Goal: Task Accomplishment & Management: Manage account settings

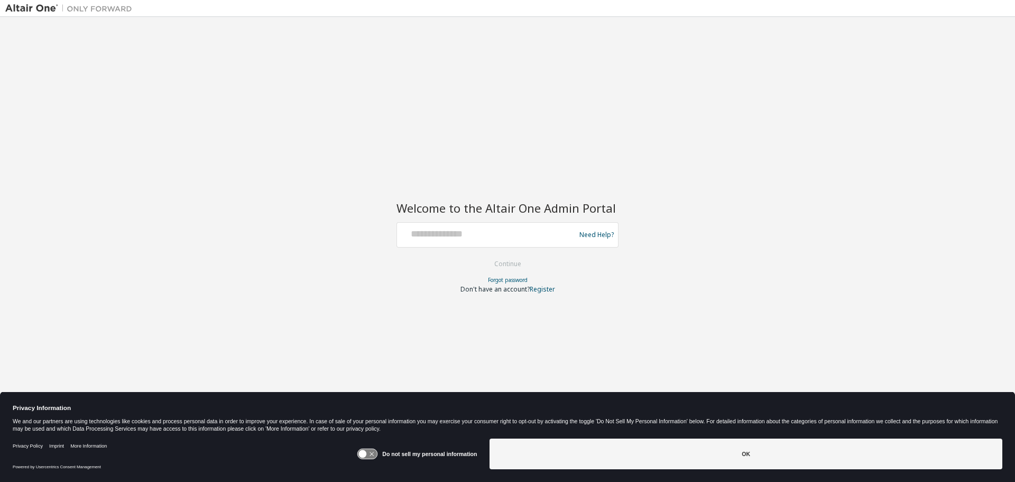
click at [710, 447] on button "OK" at bounding box center [745, 453] width 513 height 31
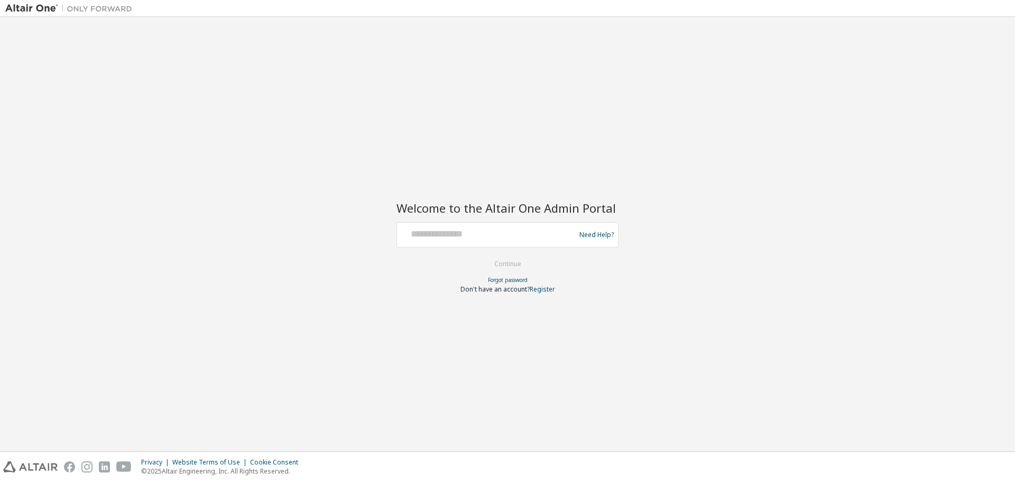
click at [495, 242] on div at bounding box center [487, 235] width 173 height 20
click at [495, 236] on input "text" at bounding box center [487, 232] width 173 height 15
type input "**********"
click at [523, 264] on button "Continue" at bounding box center [507, 264] width 49 height 16
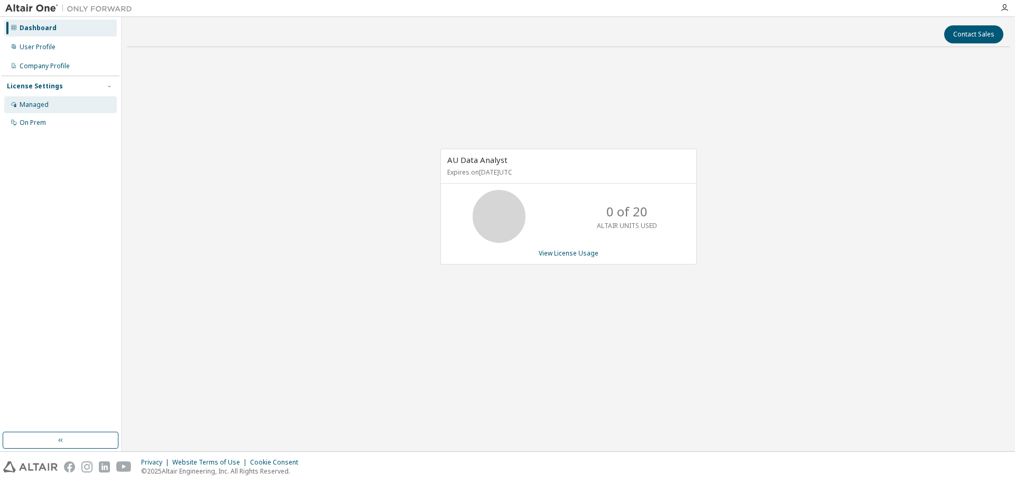
click at [59, 105] on div "Managed" at bounding box center [60, 104] width 113 height 17
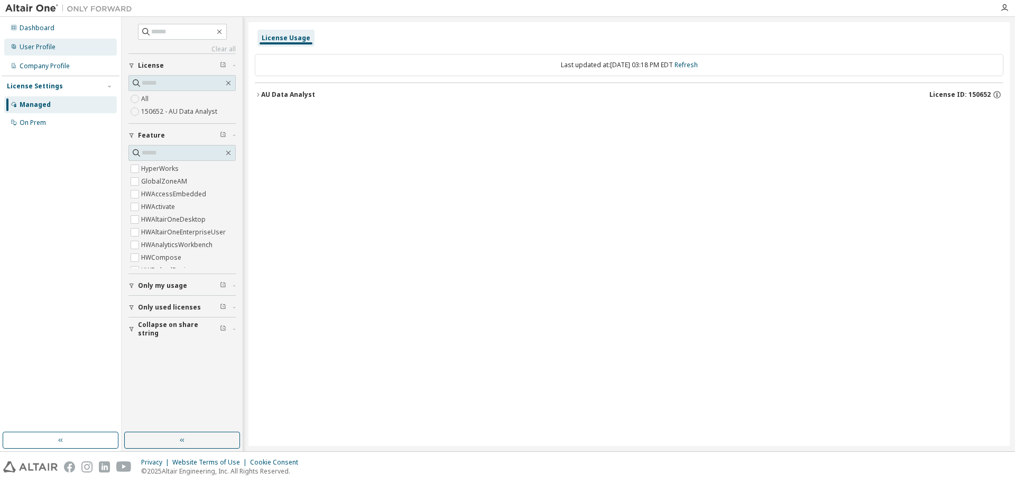
click at [49, 46] on div "User Profile" at bounding box center [38, 47] width 36 height 8
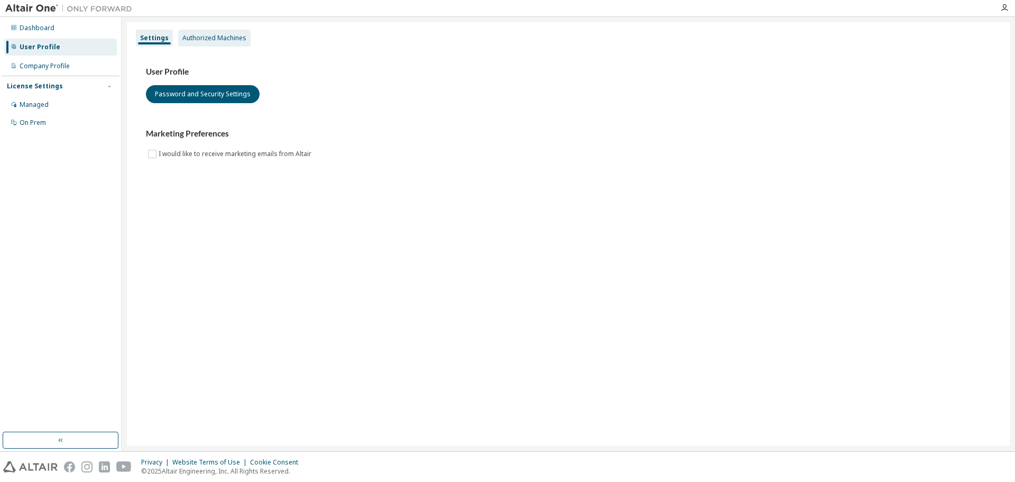
click at [206, 36] on div "Authorized Machines" at bounding box center [214, 38] width 64 height 8
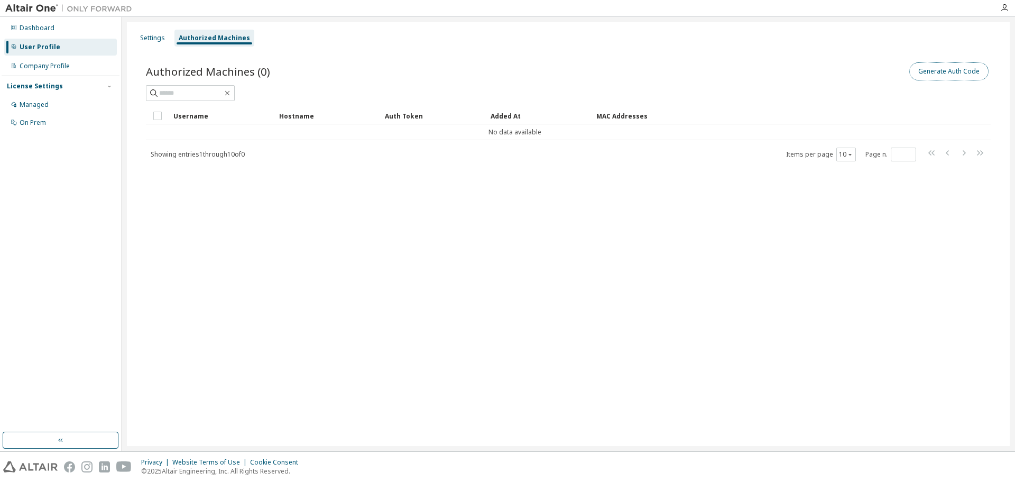
click at [930, 72] on button "Generate Auth Code" at bounding box center [948, 71] width 79 height 18
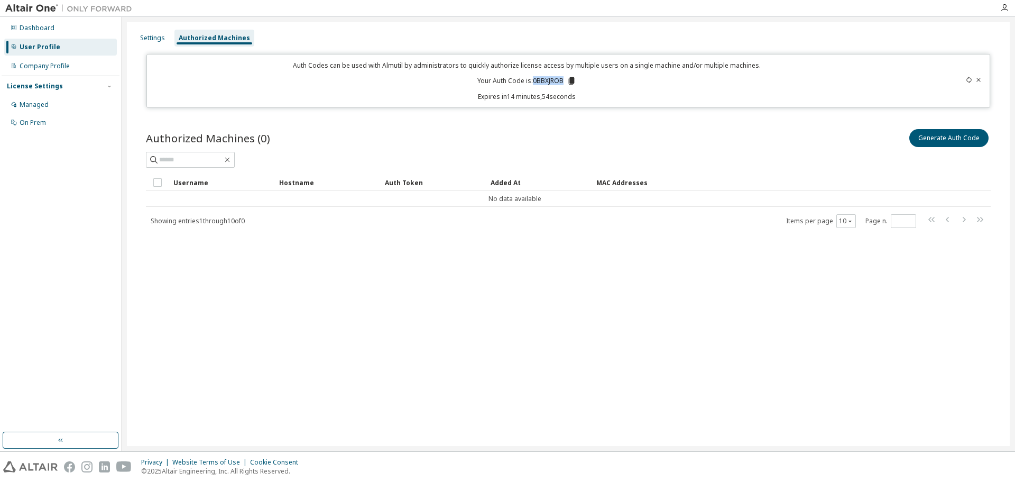
drag, startPoint x: 533, startPoint y: 79, endPoint x: 562, endPoint y: 80, distance: 29.1
click at [562, 80] on p "Your Auth Code is: 0BBXJROB" at bounding box center [526, 81] width 99 height 10
copy p "0BBXJROB"
click at [1005, 11] on icon "button" at bounding box center [1004, 8] width 8 height 8
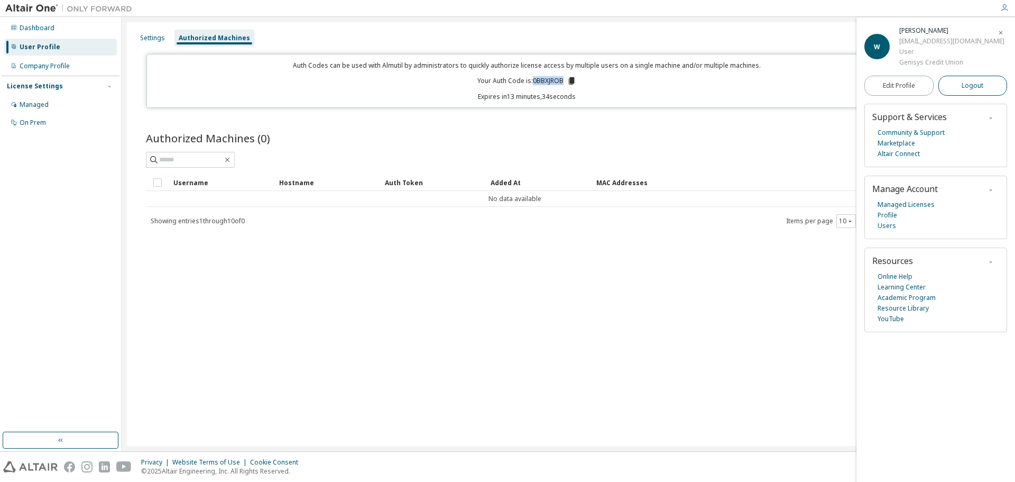
click at [966, 81] on span "Logout" at bounding box center [972, 85] width 22 height 11
